Goal: Transaction & Acquisition: Purchase product/service

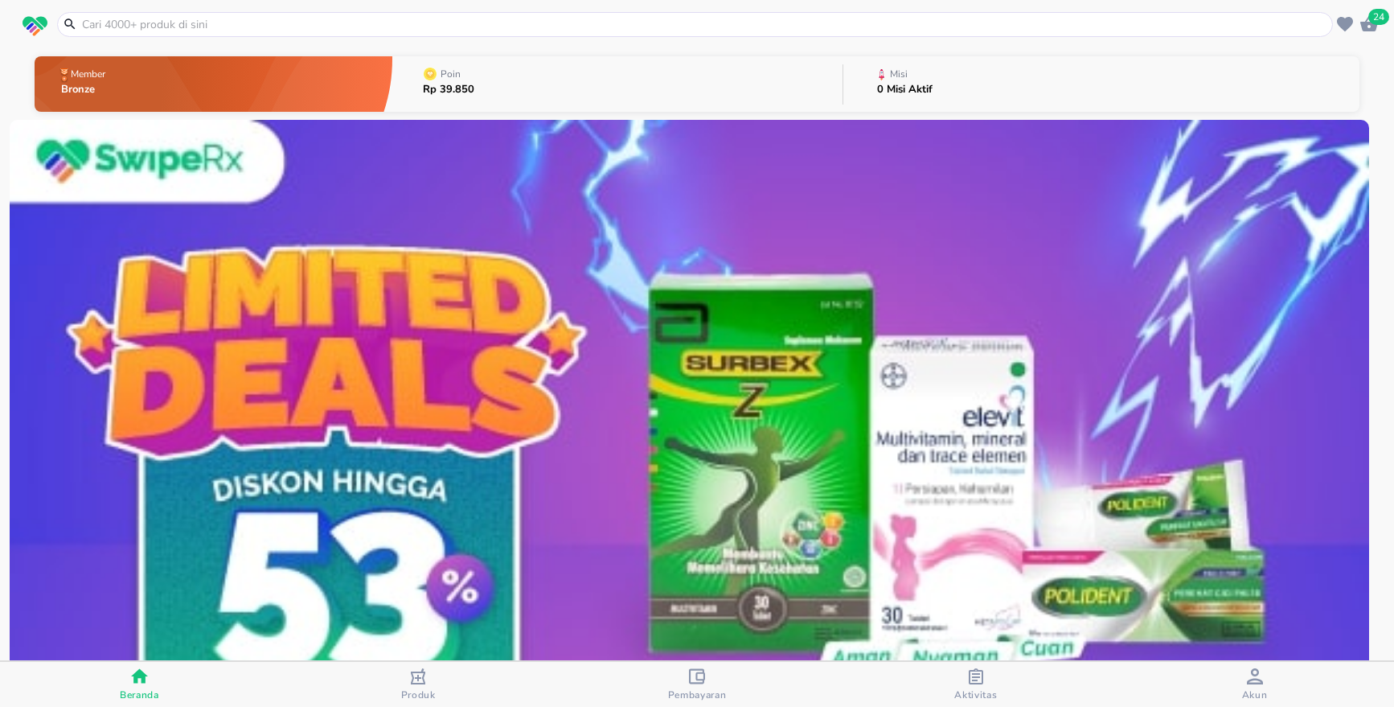
click at [1370, 30] on icon "button" at bounding box center [1369, 23] width 18 height 15
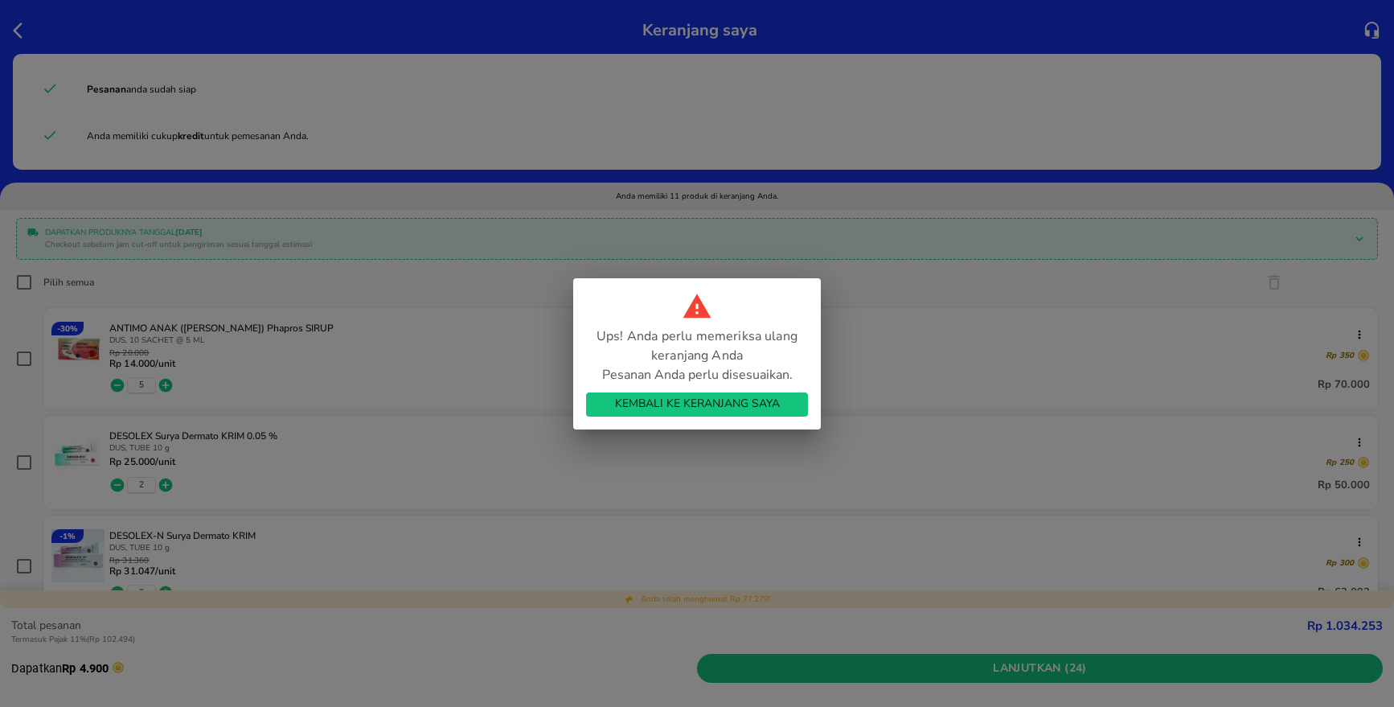
click at [679, 405] on span "Kembali ke Keranjang Saya" at bounding box center [697, 404] width 196 height 20
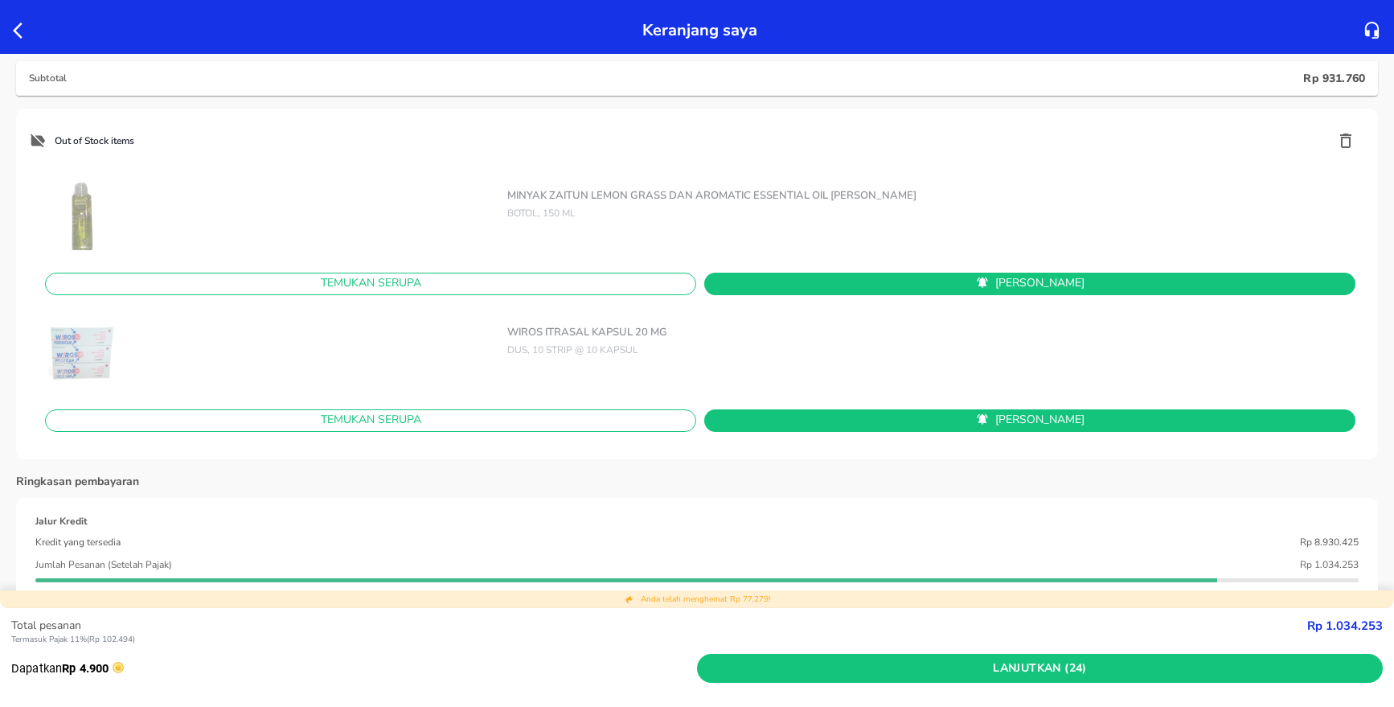
scroll to position [1206, 0]
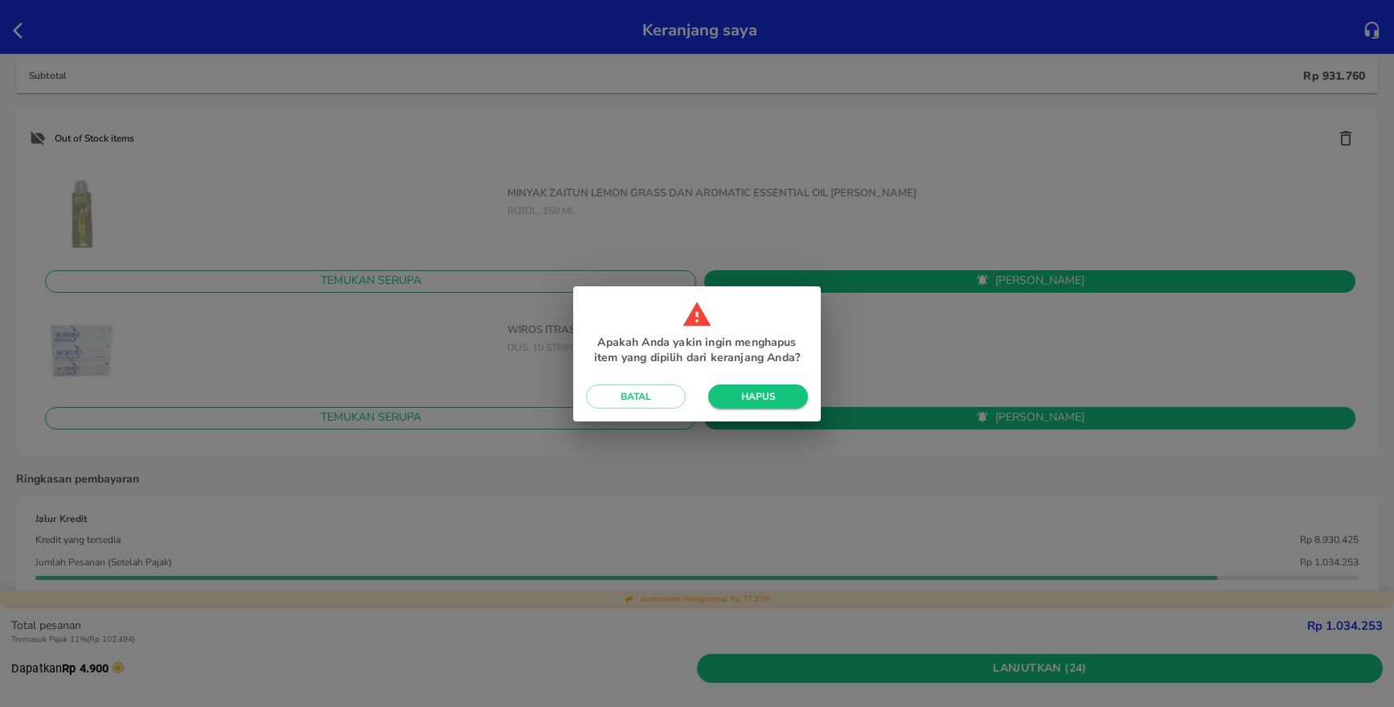
click at [755, 396] on span "Hapus" at bounding box center [758, 396] width 74 height 13
